Goal: Task Accomplishment & Management: Complete application form

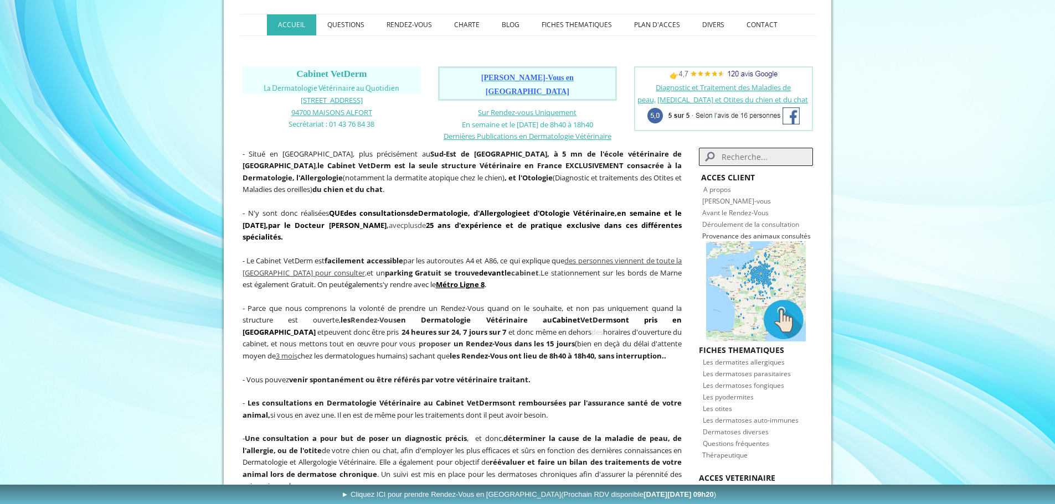
scroll to position [166, 0]
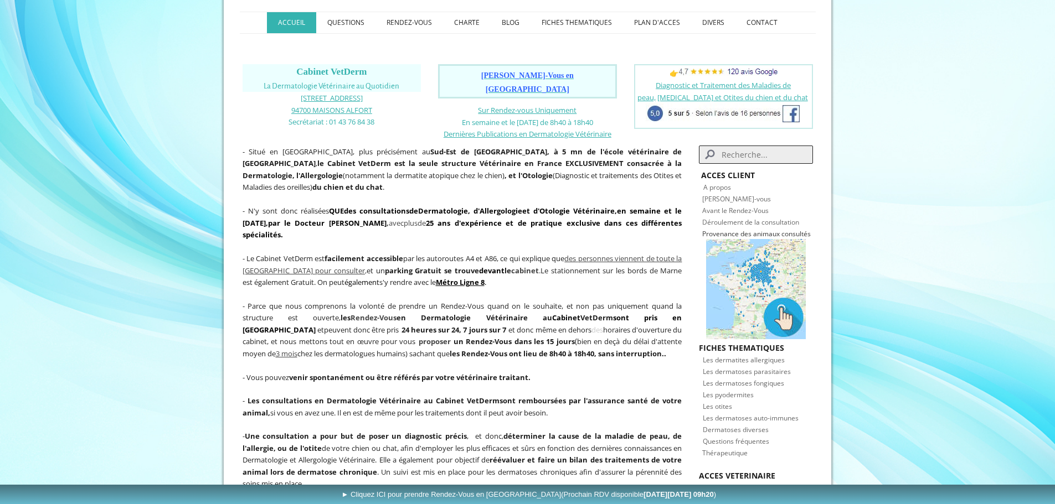
click at [743, 355] on span "Les dermatites allergiques" at bounding box center [744, 359] width 82 height 9
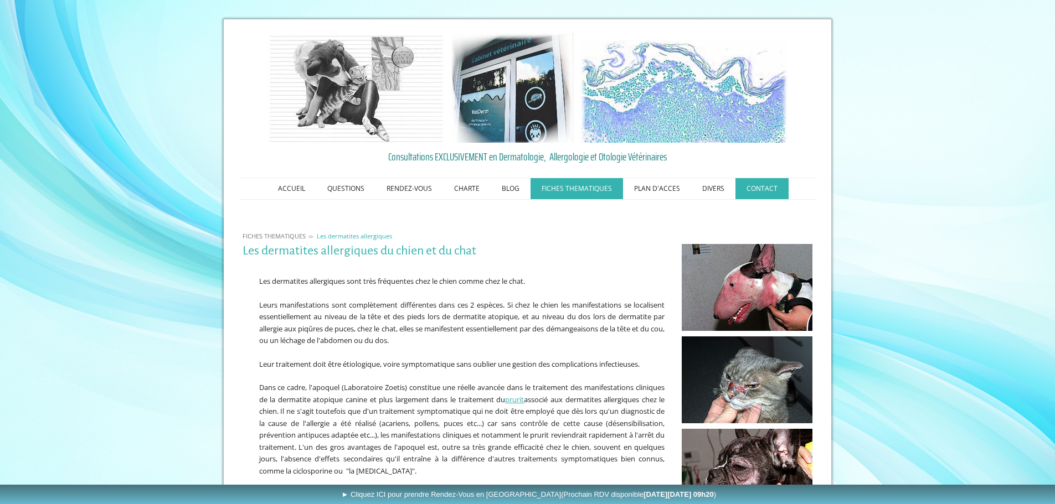
click at [751, 192] on link "CONTACT" at bounding box center [761, 188] width 53 height 21
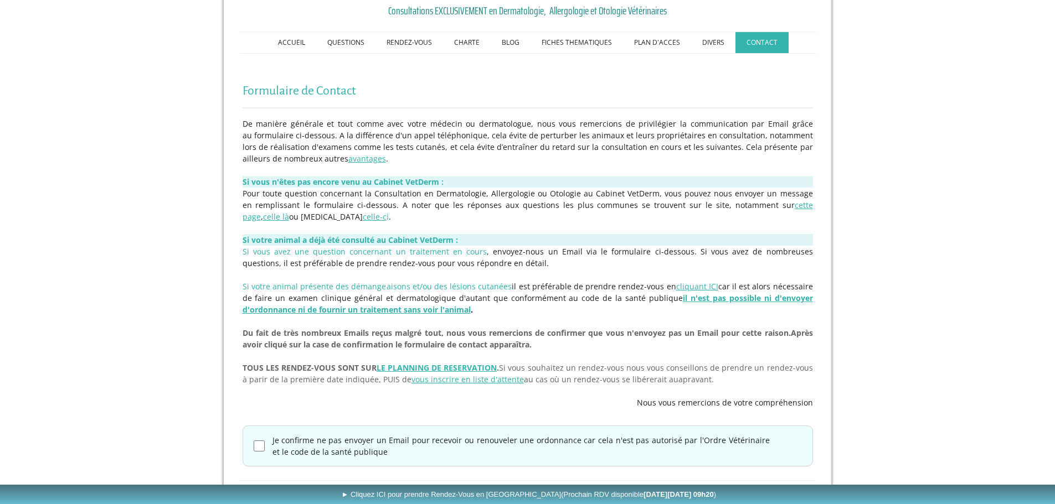
scroll to position [199, 0]
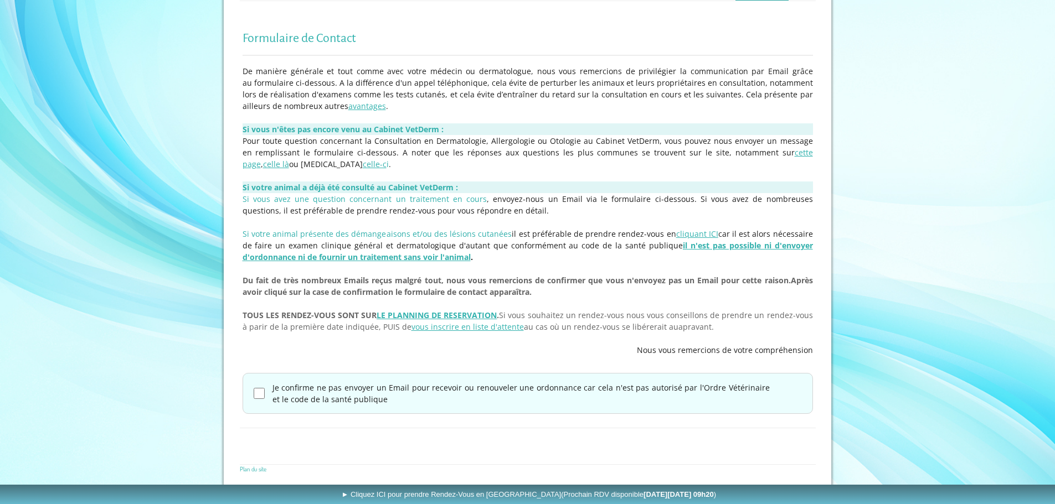
click at [257, 391] on input "Je confirme ne pas envoyer un Email pour recevoir ou renouveler une ordonnance …" at bounding box center [259, 393] width 11 height 11
checkbox input "true"
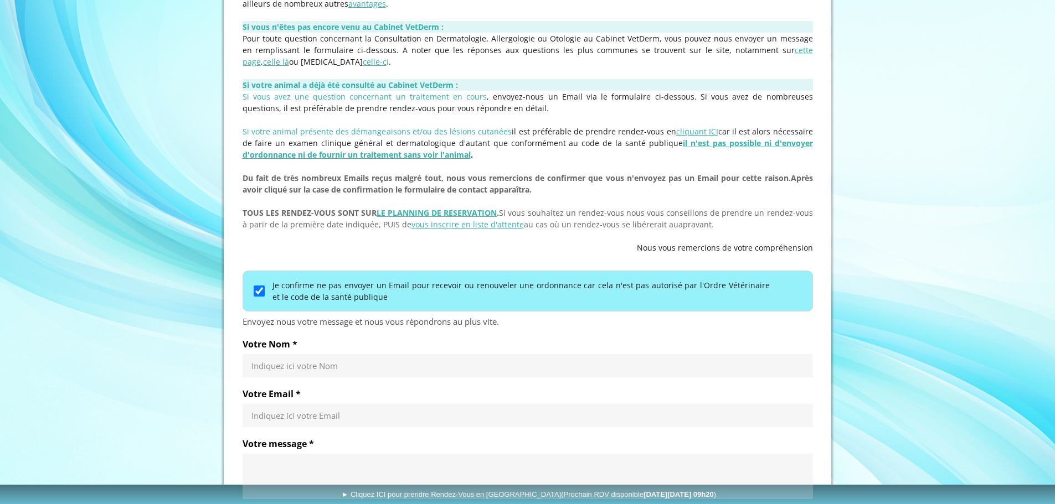
scroll to position [309, 0]
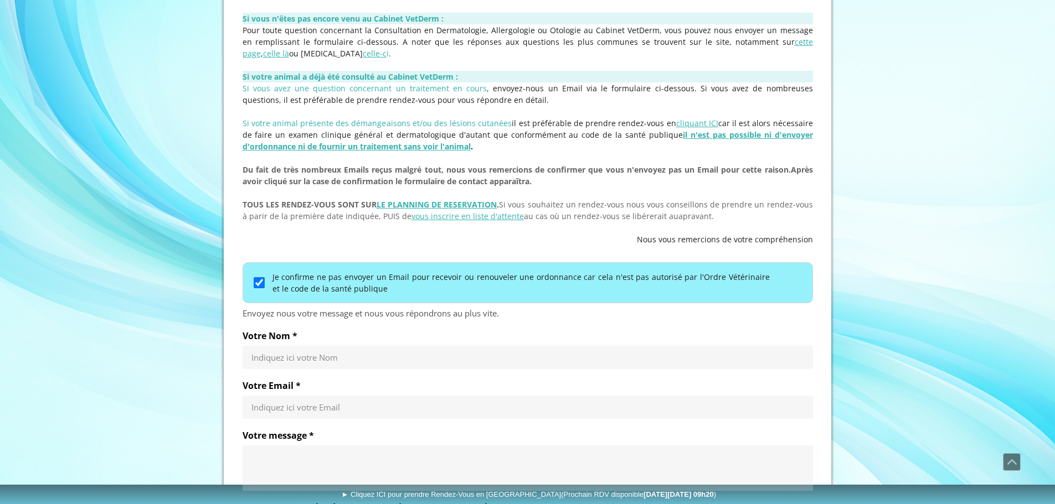
click at [311, 362] on input "Votre Nom *" at bounding box center [527, 357] width 552 height 11
type input "SABINE DOURNEL"
click at [328, 408] on input "Votre Email *" at bounding box center [527, 407] width 552 height 11
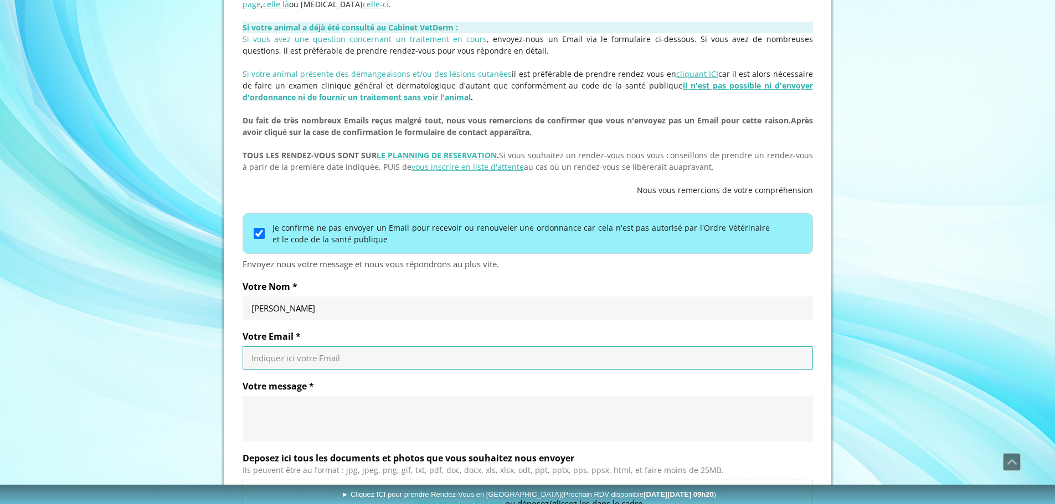
scroll to position [420, 0]
